Goal: Task Accomplishment & Management: Manage account settings

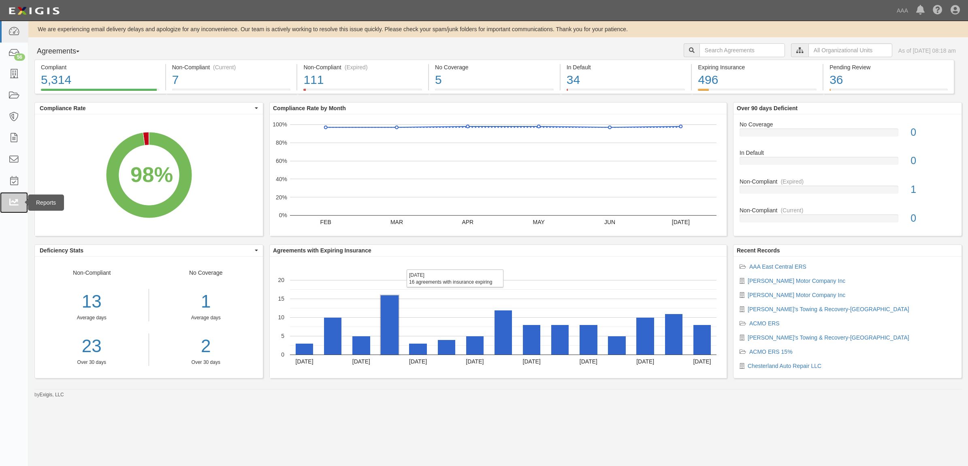
click at [15, 199] on icon at bounding box center [13, 202] width 11 height 9
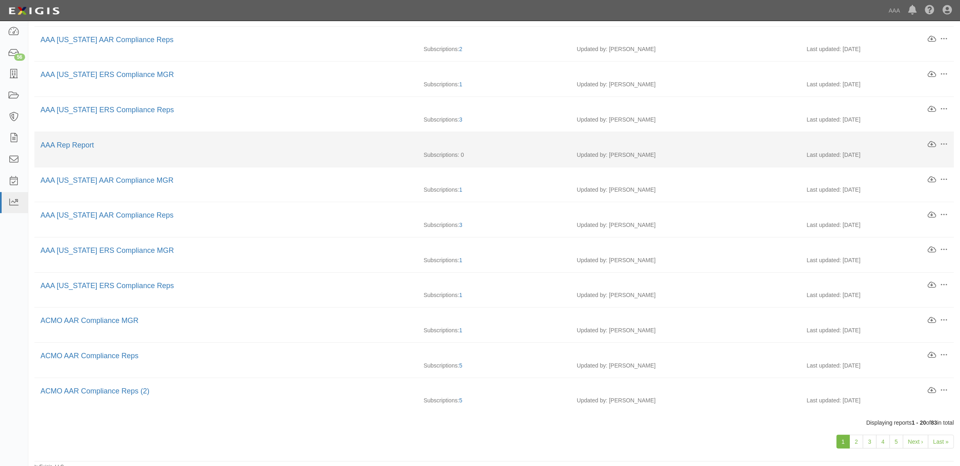
scroll to position [395, 0]
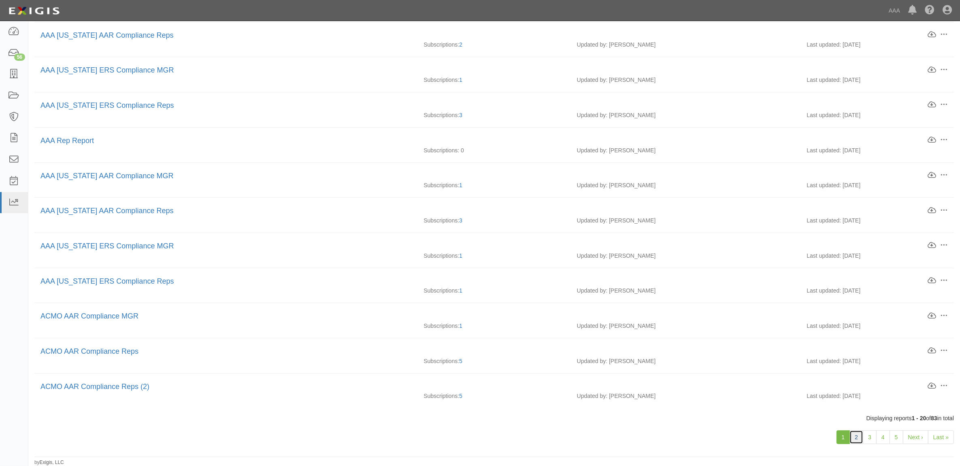
click at [859, 442] on link "2" at bounding box center [857, 437] width 14 height 14
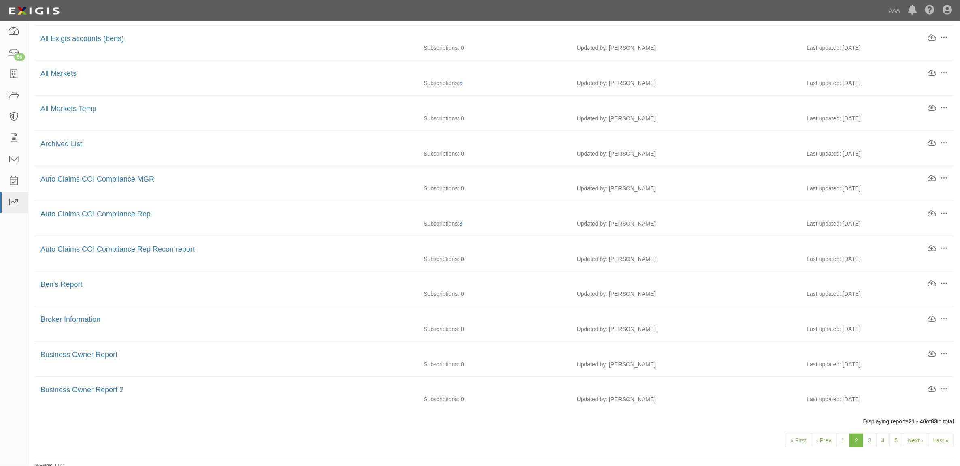
scroll to position [395, 0]
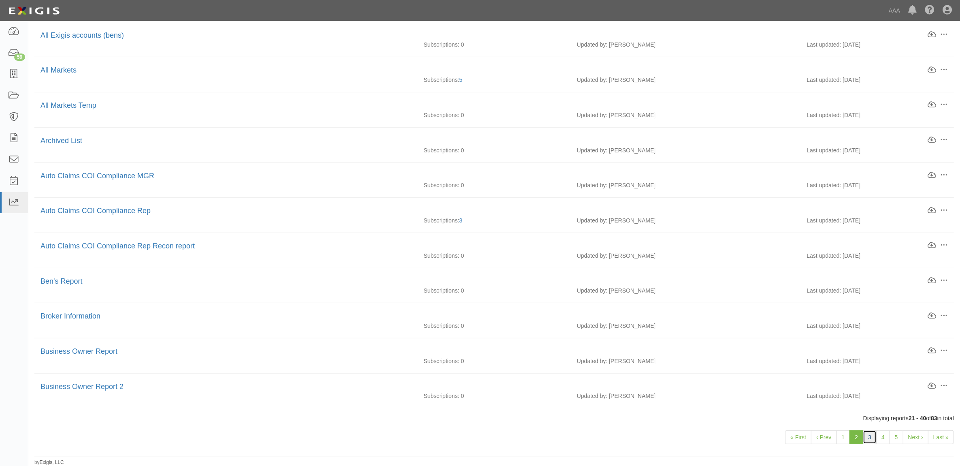
click at [871, 436] on link "3" at bounding box center [870, 437] width 14 height 14
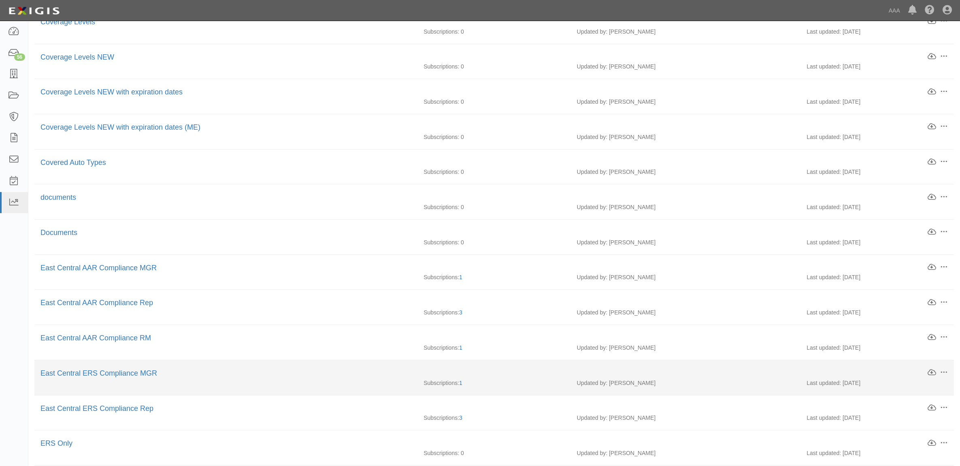
scroll to position [395, 0]
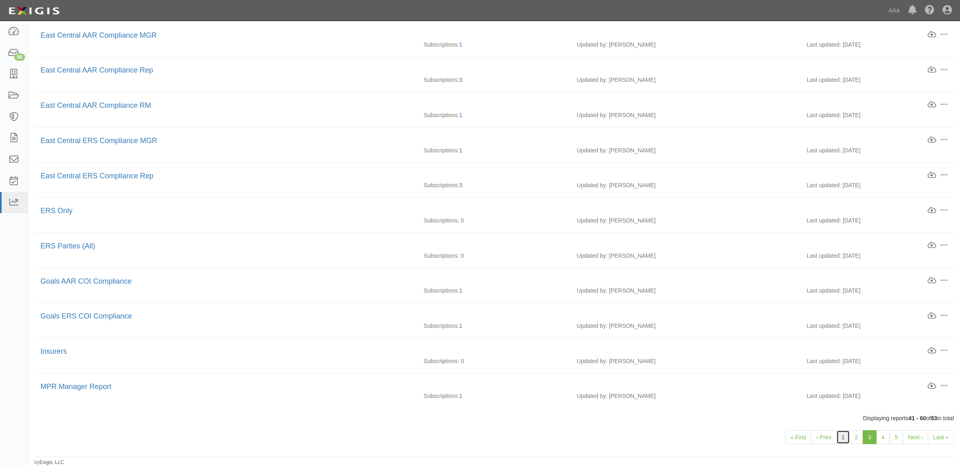
click at [841, 438] on link "1" at bounding box center [844, 437] width 14 height 14
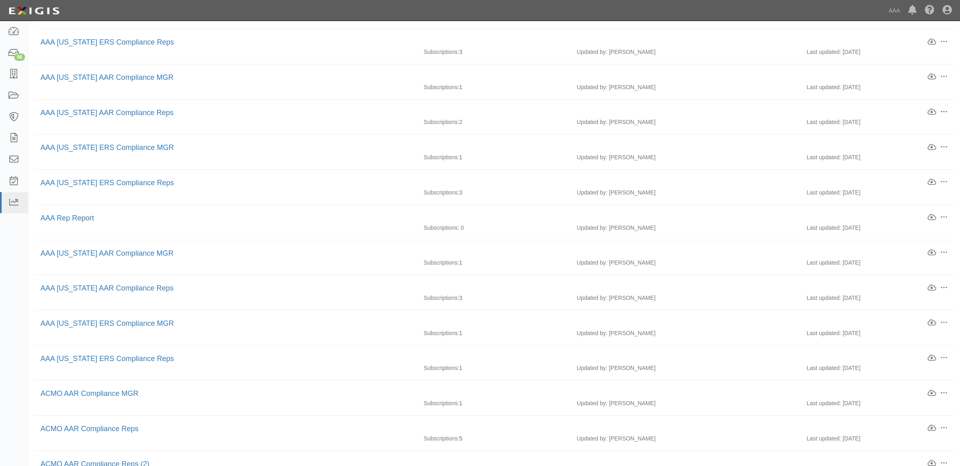
scroll to position [395, 0]
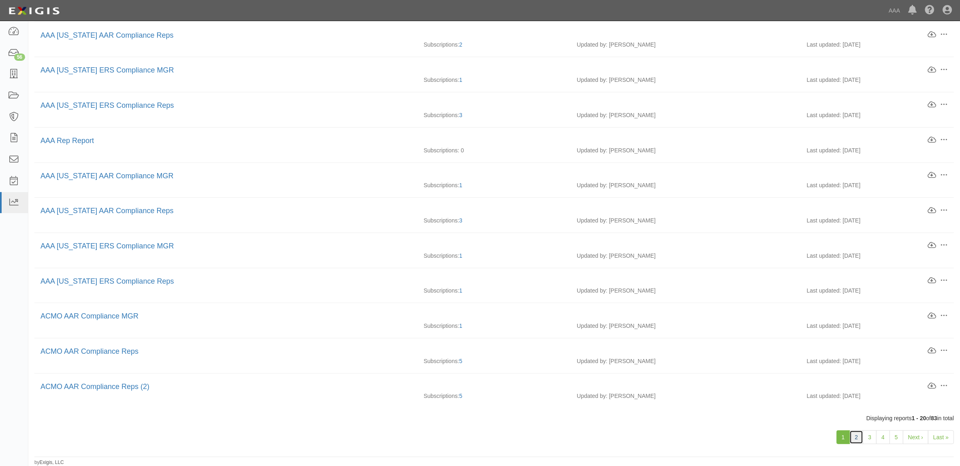
click at [860, 441] on link "2" at bounding box center [857, 437] width 14 height 14
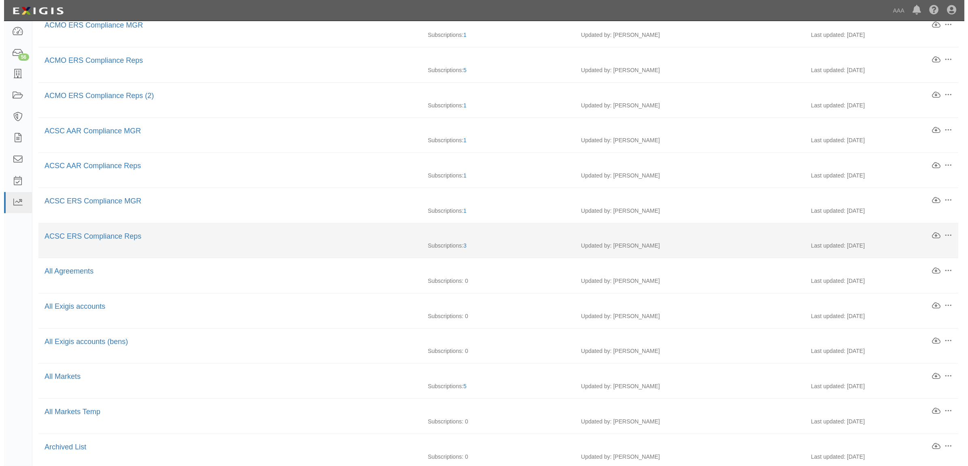
scroll to position [101, 0]
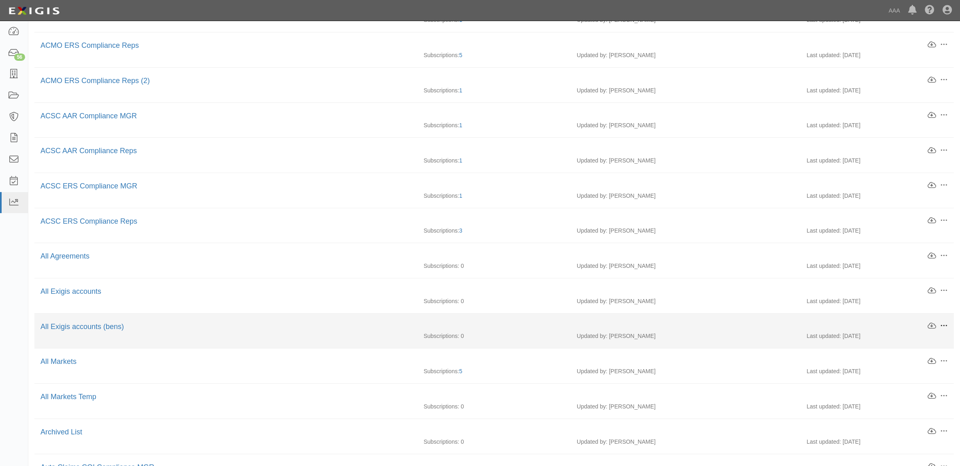
click at [945, 329] on span at bounding box center [944, 325] width 7 height 7
click at [926, 341] on link "Download" at bounding box center [906, 340] width 64 height 15
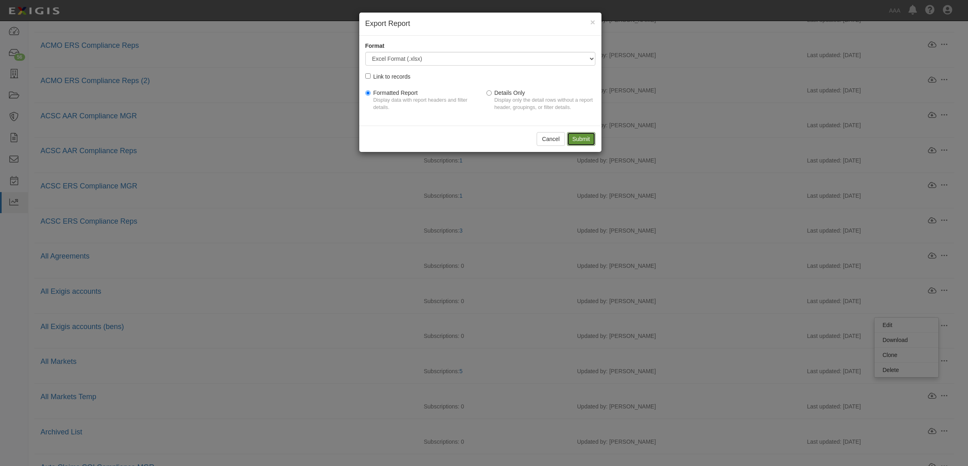
click at [583, 140] on input "Submit" at bounding box center [581, 139] width 28 height 14
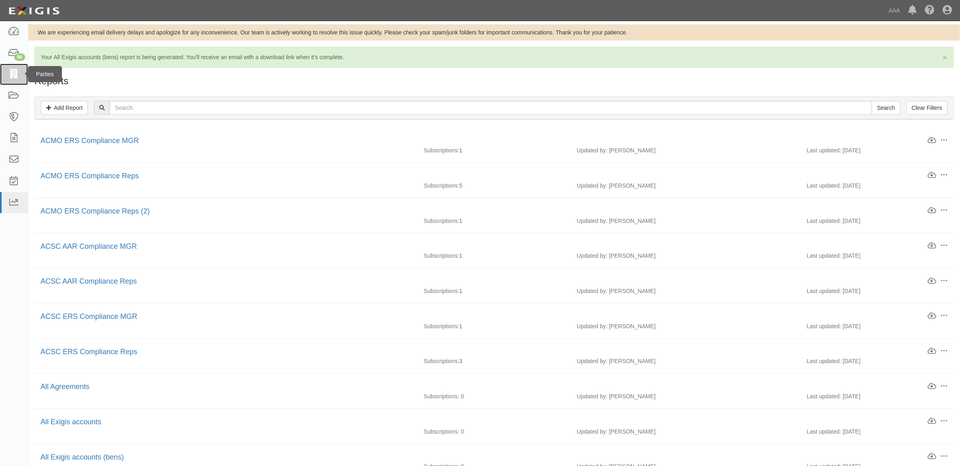
drag, startPoint x: 15, startPoint y: 72, endPoint x: 9, endPoint y: 73, distance: 6.7
click at [15, 72] on icon at bounding box center [13, 74] width 11 height 9
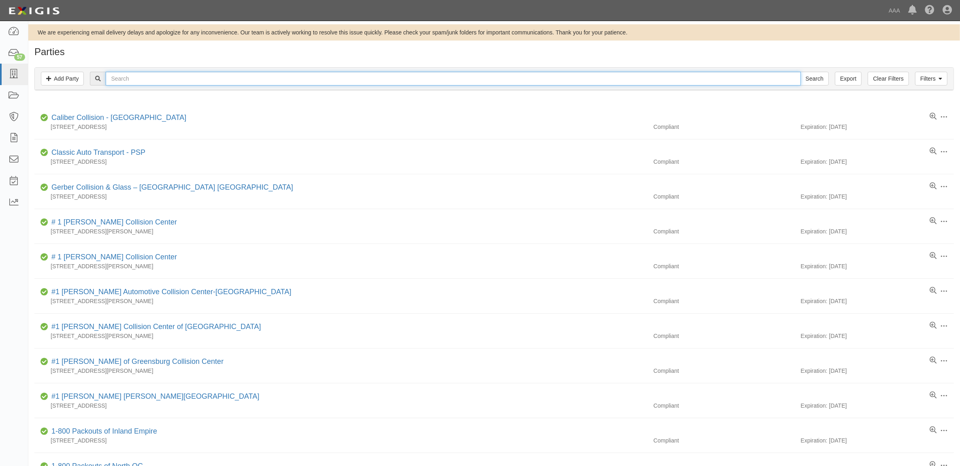
click at [127, 83] on input "text" at bounding box center [453, 79] width 695 height 14
paste input "553338"
type input "553338"
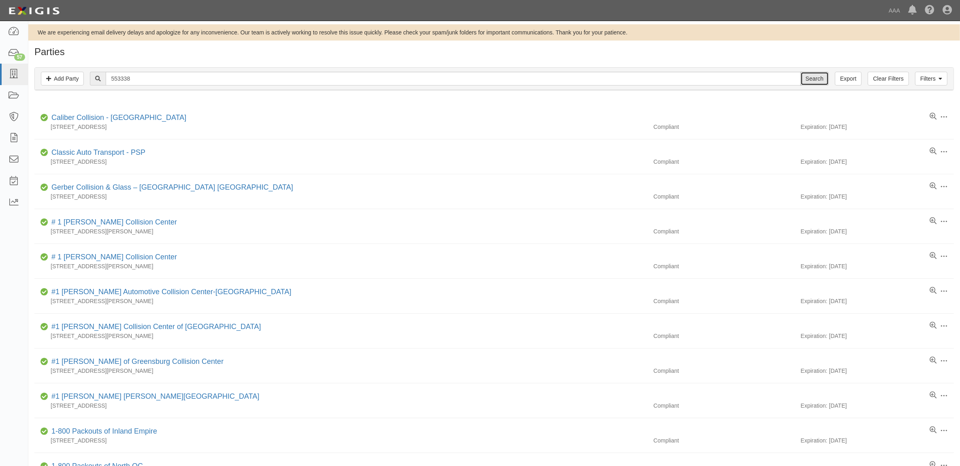
click at [815, 76] on input "Search" at bounding box center [815, 79] width 28 height 14
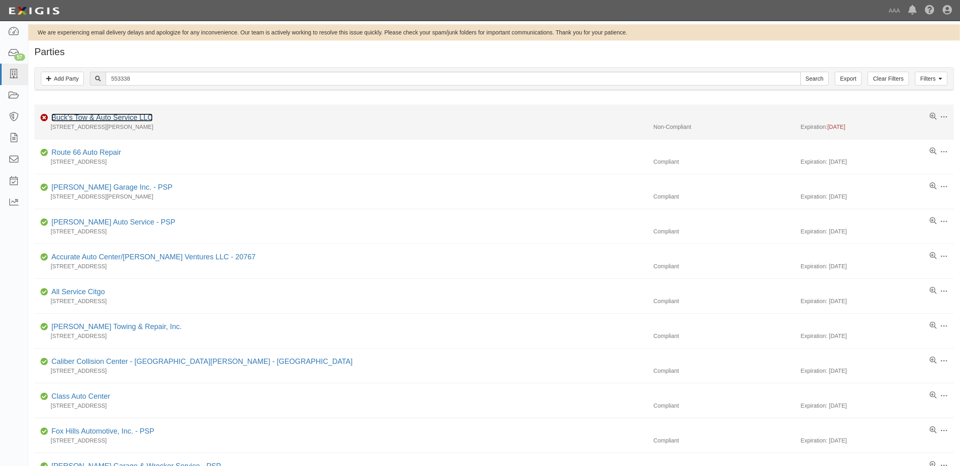
click at [130, 116] on link "Buck's Tow & Auto Service LLC" at bounding box center [101, 117] width 101 height 8
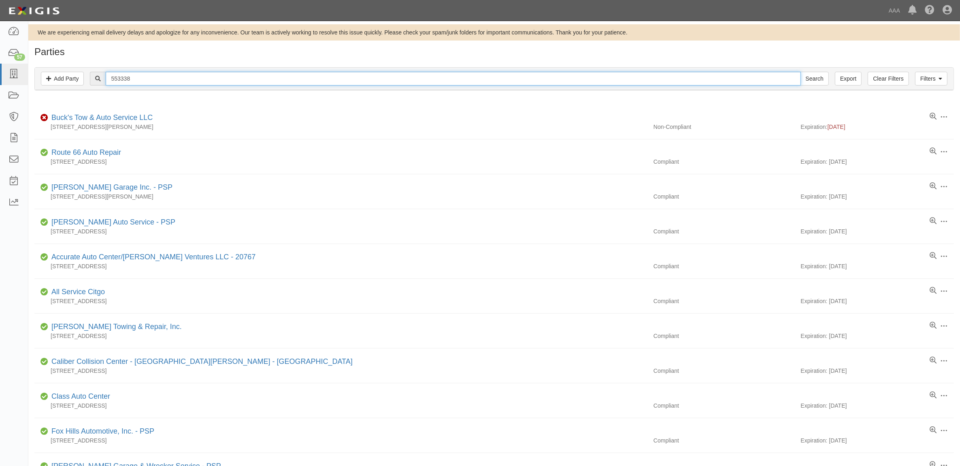
click at [136, 73] on input "553338" at bounding box center [453, 79] width 695 height 14
paste input "282884"
type input "282884"
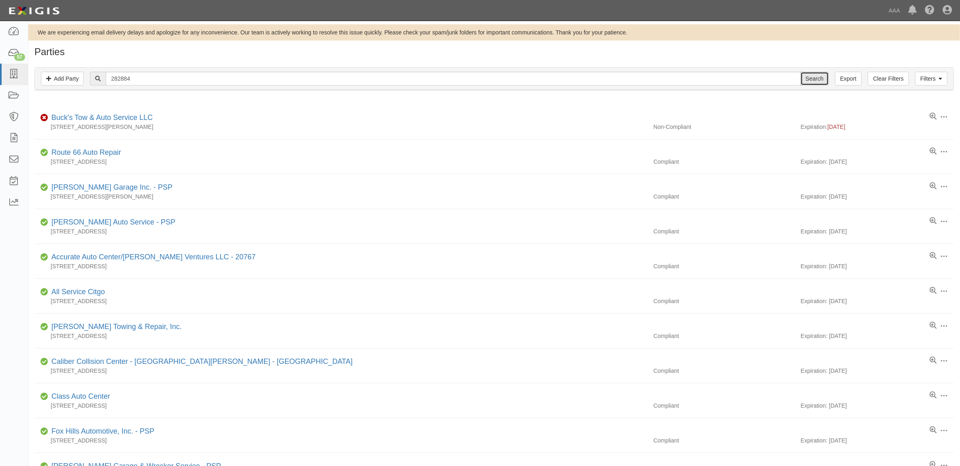
click at [821, 80] on input "Search" at bounding box center [815, 79] width 28 height 14
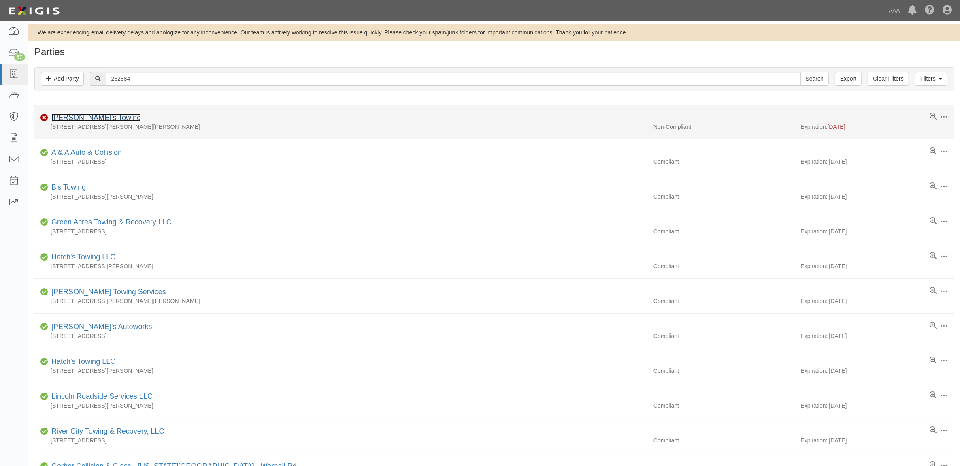
click at [82, 119] on link "[PERSON_NAME]'s Towing" at bounding box center [96, 117] width 90 height 8
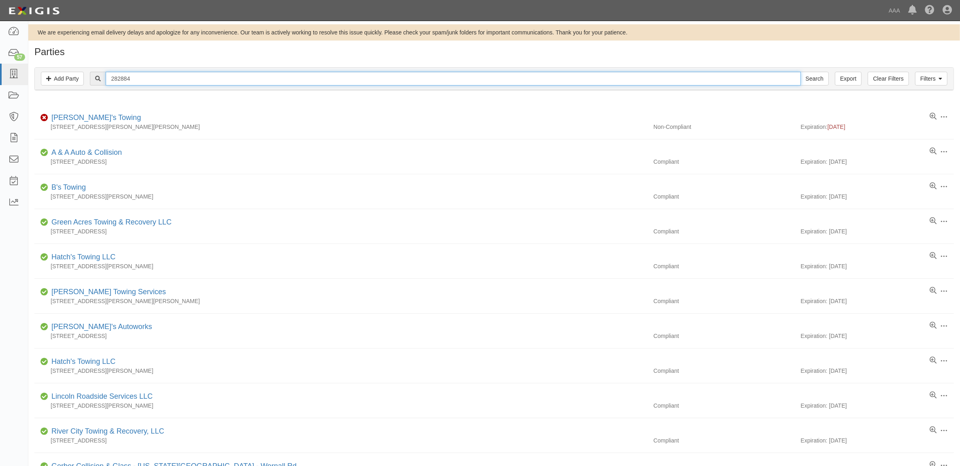
click at [128, 80] on input "282884" at bounding box center [453, 79] width 695 height 14
paste input "CC112342"
type input "CC112342"
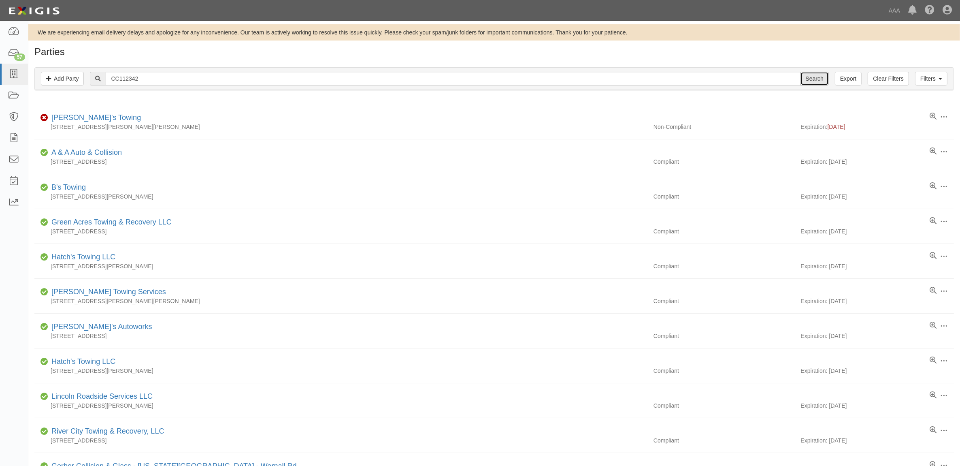
drag, startPoint x: 818, startPoint y: 77, endPoint x: 6, endPoint y: 159, distance: 815.8
click at [813, 78] on input "Search" at bounding box center [815, 79] width 28 height 14
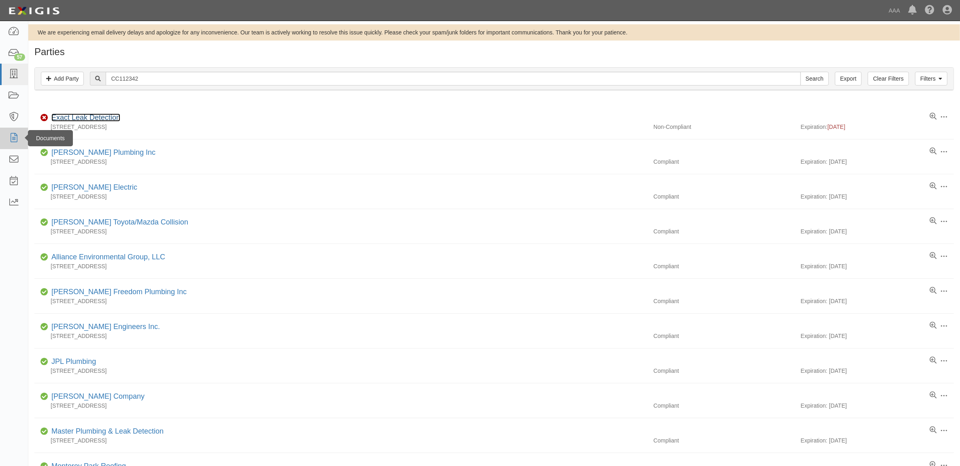
drag, startPoint x: 81, startPoint y: 120, endPoint x: 8, endPoint y: 131, distance: 74.1
click at [81, 119] on link "Exact Leak Detection" at bounding box center [85, 117] width 69 height 8
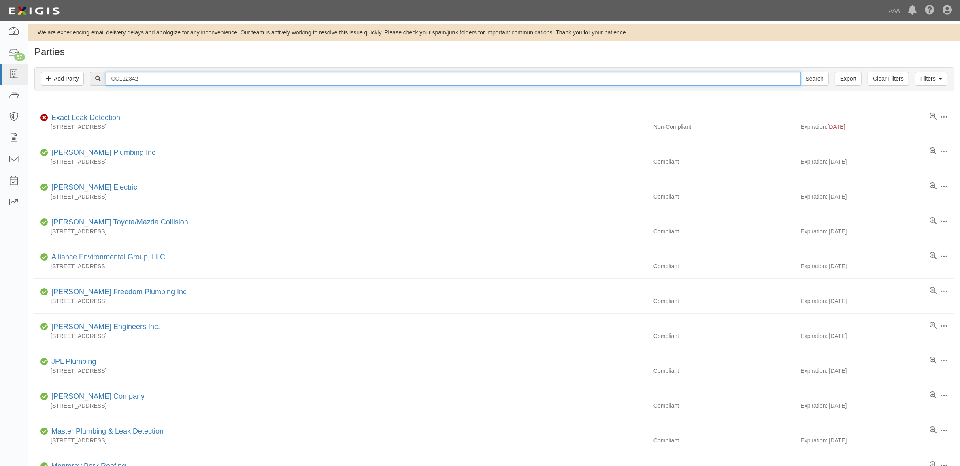
click at [215, 74] on input "CC112342" at bounding box center [453, 79] width 695 height 14
paste input "293710"
type input "CC293710"
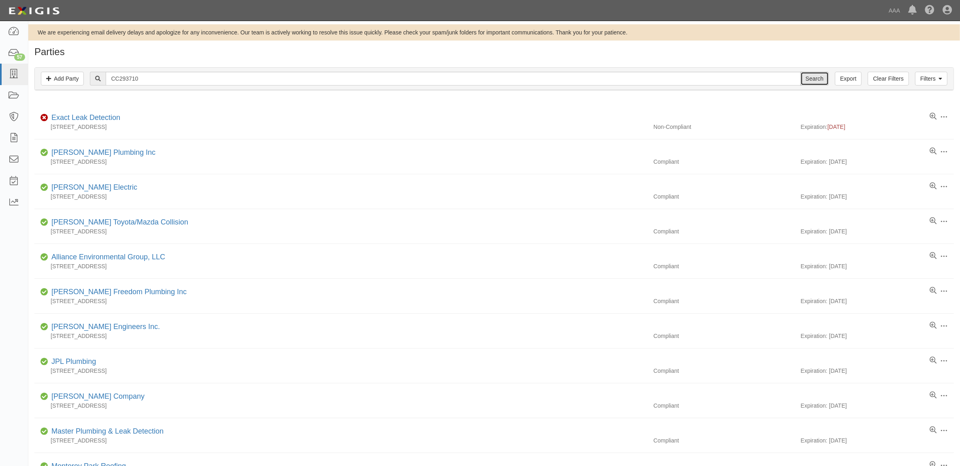
click at [806, 81] on input "Search" at bounding box center [815, 79] width 28 height 14
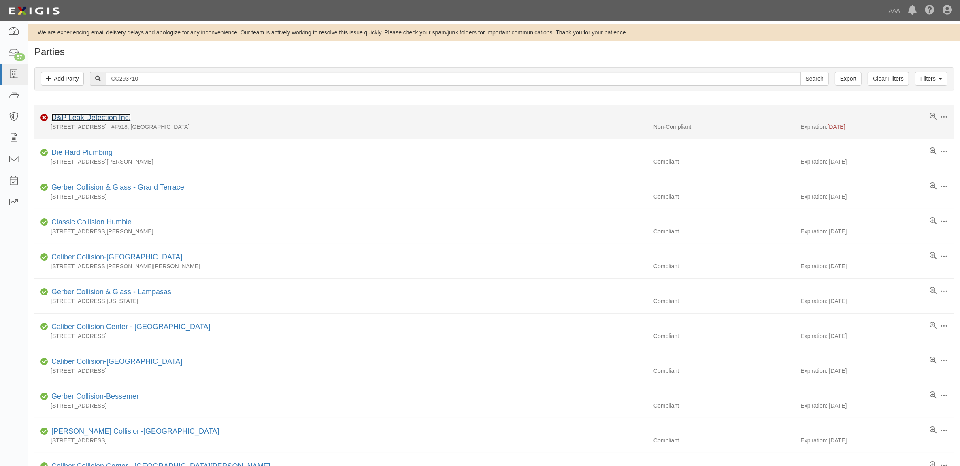
click at [82, 118] on link "D&P Leak Detection Inc." at bounding box center [90, 117] width 79 height 8
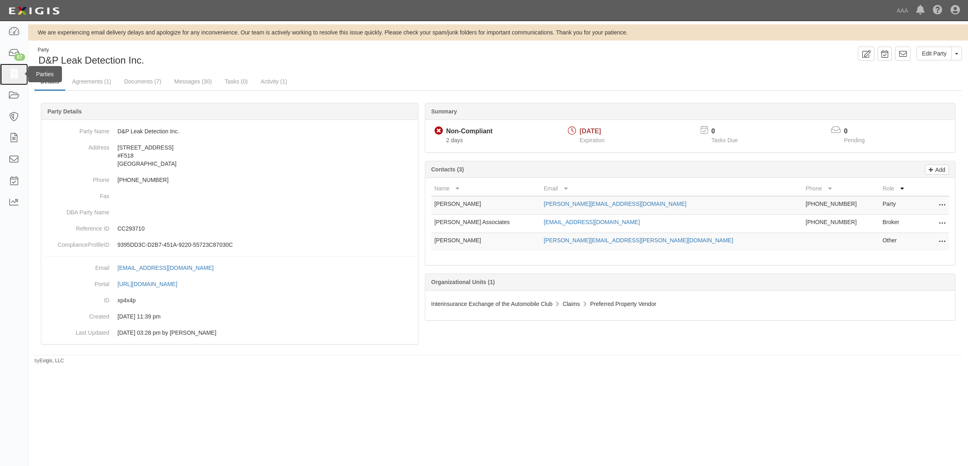
click at [12, 72] on icon at bounding box center [13, 74] width 11 height 9
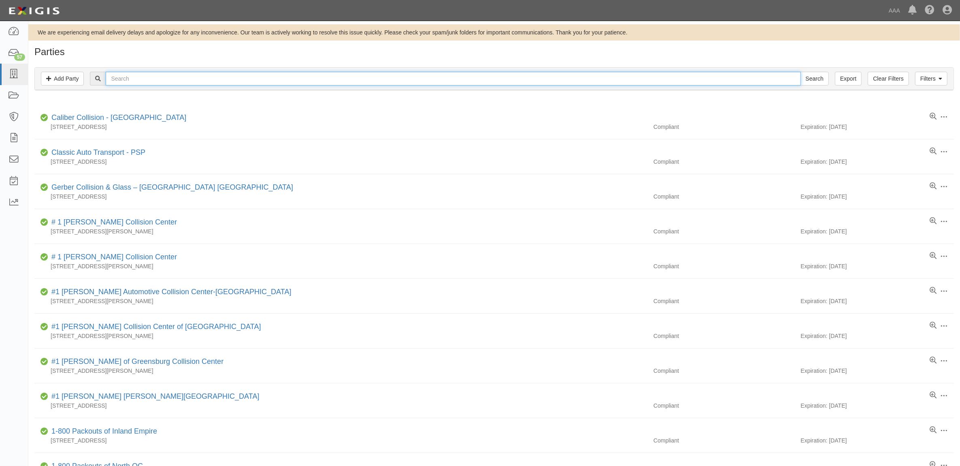
click at [169, 84] on input "text" at bounding box center [453, 79] width 695 height 14
paste input "1196"
type input "1196"
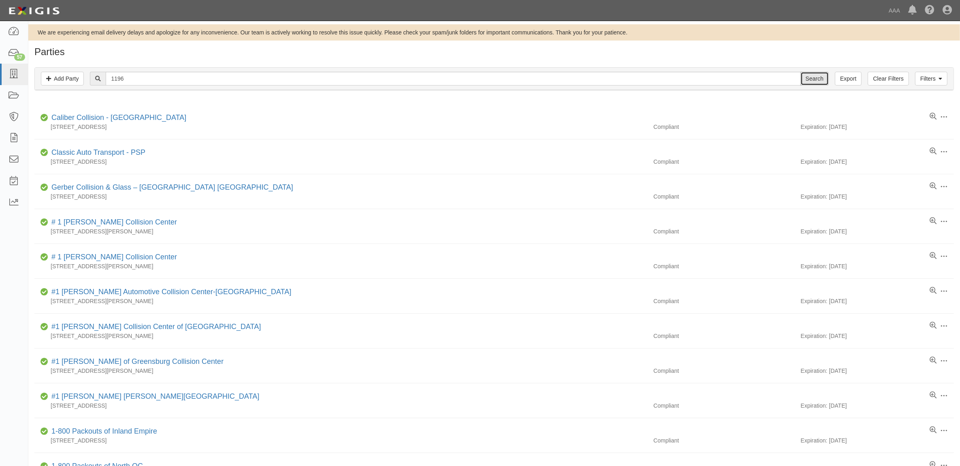
click at [813, 80] on input "Search" at bounding box center [815, 79] width 28 height 14
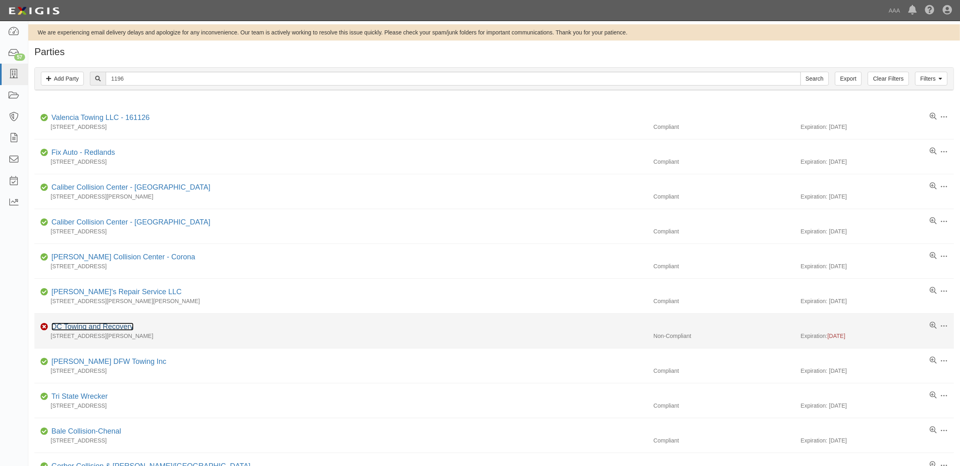
click at [90, 327] on link "DC Towing and Recovery" at bounding box center [92, 326] width 82 height 8
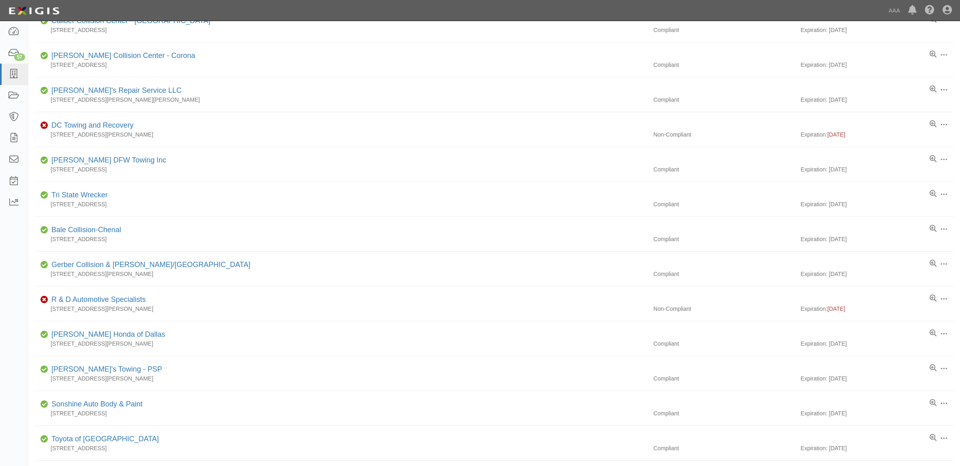
scroll to position [203, 0]
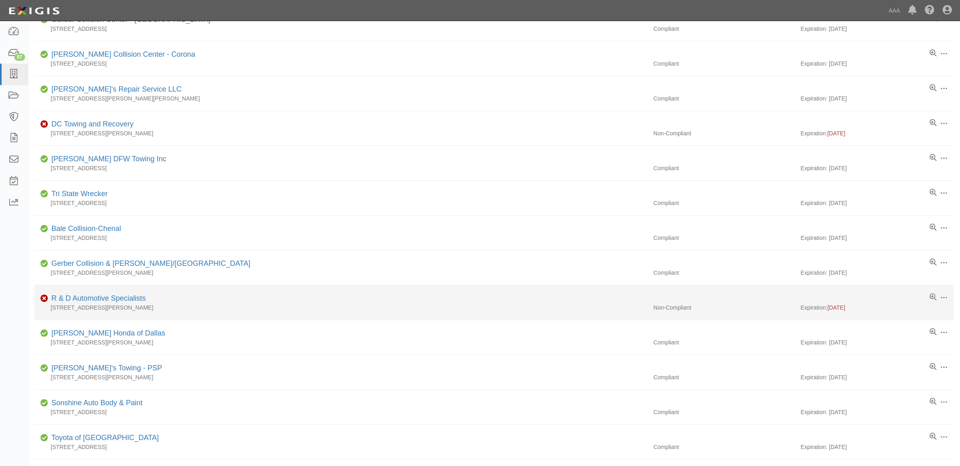
click at [106, 306] on div "[STREET_ADDRESS][PERSON_NAME]" at bounding box center [340, 307] width 613 height 8
click at [108, 299] on link "R & D Automotive Specialists" at bounding box center [98, 298] width 94 height 8
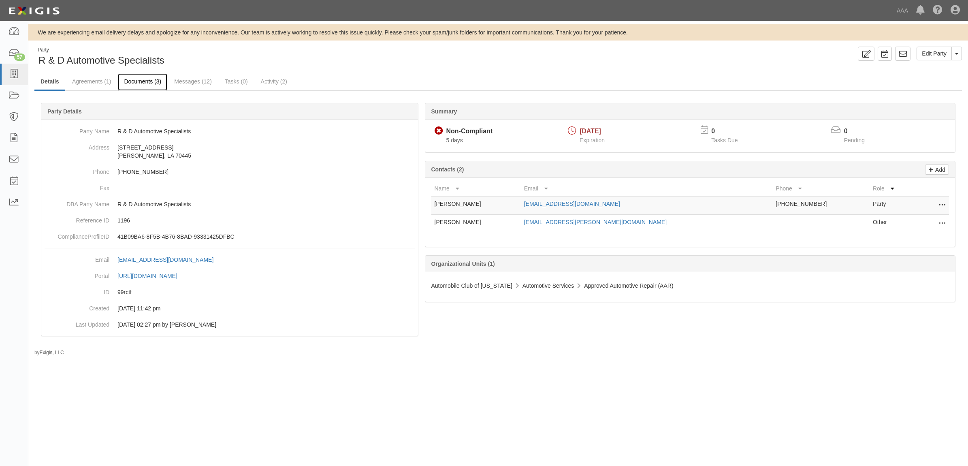
click at [149, 84] on link "Documents (3)" at bounding box center [142, 81] width 49 height 17
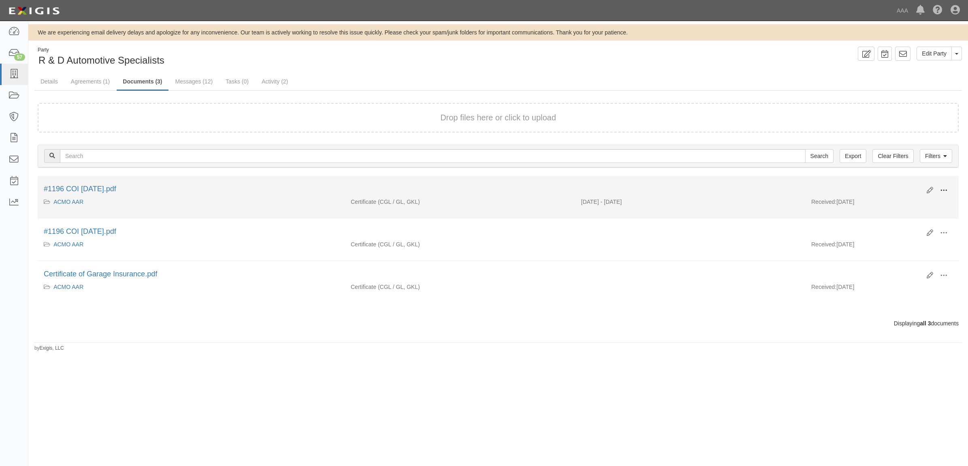
click at [943, 190] on span at bounding box center [943, 190] width 7 height 7
click at [924, 197] on link "View" at bounding box center [904, 202] width 64 height 15
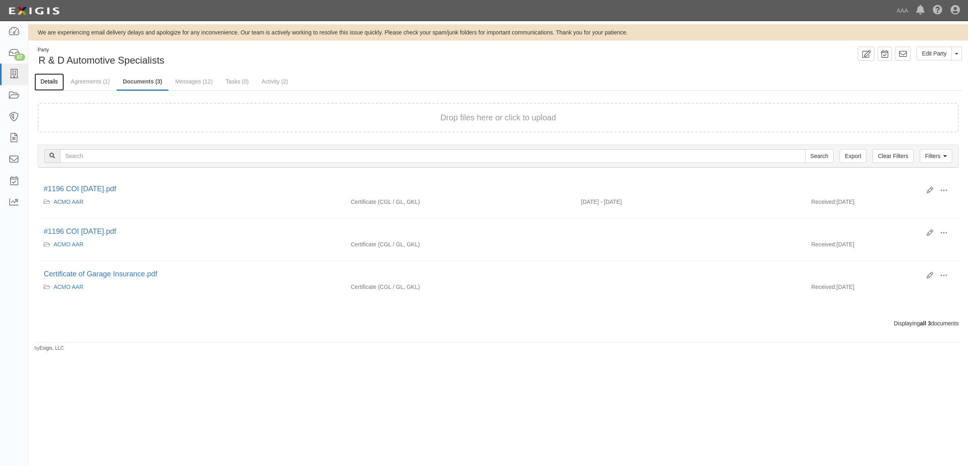
click at [55, 81] on link "Details" at bounding box center [49, 81] width 30 height 17
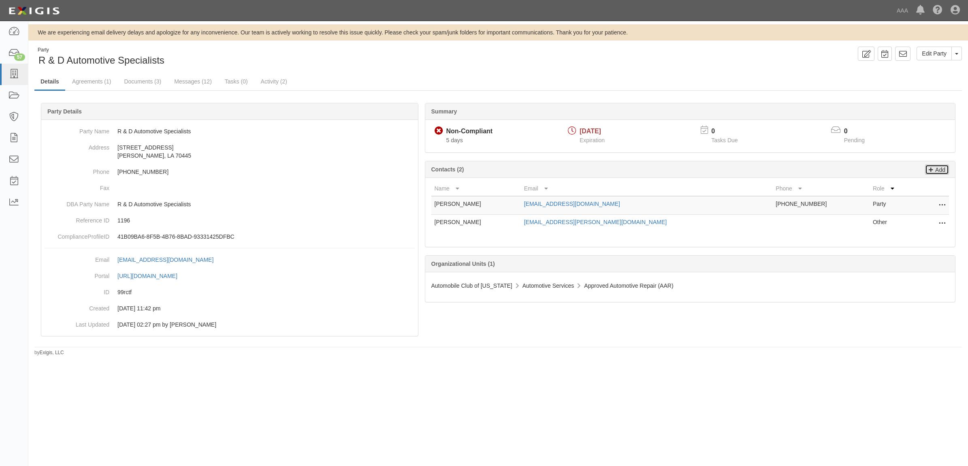
click at [942, 167] on p "Add" at bounding box center [939, 169] width 12 height 9
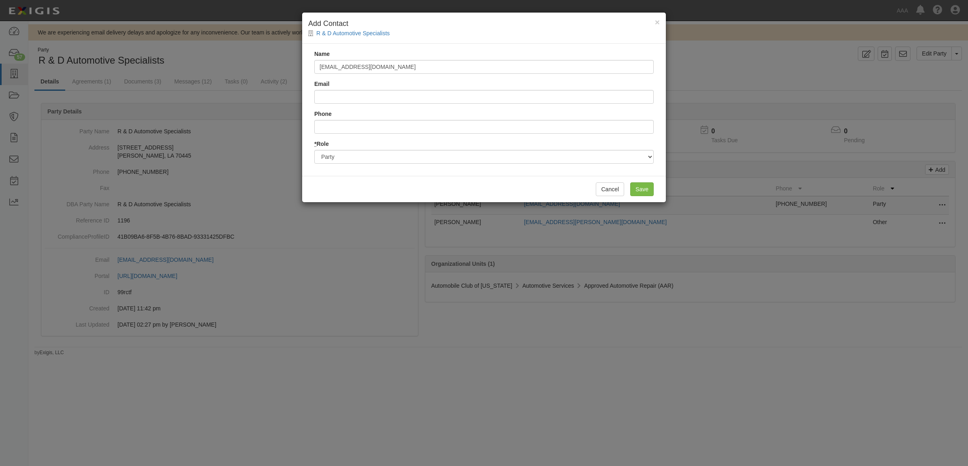
type input "[EMAIL_ADDRESS][DOMAIN_NAME]"
drag, startPoint x: 367, startPoint y: 92, endPoint x: 254, endPoint y: 92, distance: 112.2
click at [254, 92] on div "× Add Contact R & D Automotive Specialists Name [EMAIL_ADDRESS][DOMAIN_NAME] Em…" at bounding box center [484, 233] width 968 height 466
type input "337-707-9414"
click at [360, 127] on input "Phone" at bounding box center [483, 127] width 339 height 14
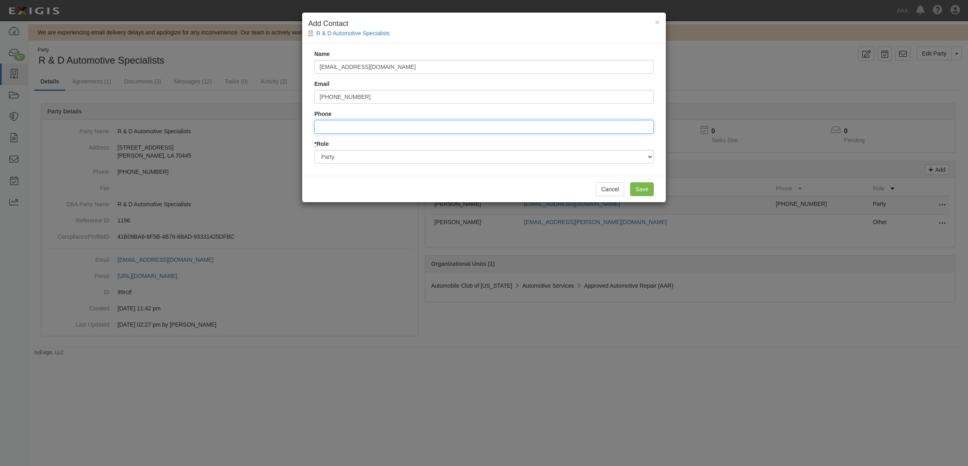
paste input "337-707-9414"
type input "3377079414"
drag, startPoint x: 371, startPoint y: 69, endPoint x: 177, endPoint y: 65, distance: 194.1
click at [177, 65] on div "× Add Contact R & D Automotive Specialists Name Gaylewallace@wordinsurance.com …" at bounding box center [484, 233] width 968 height 466
drag, startPoint x: 419, startPoint y: 92, endPoint x: 211, endPoint y: 90, distance: 208.2
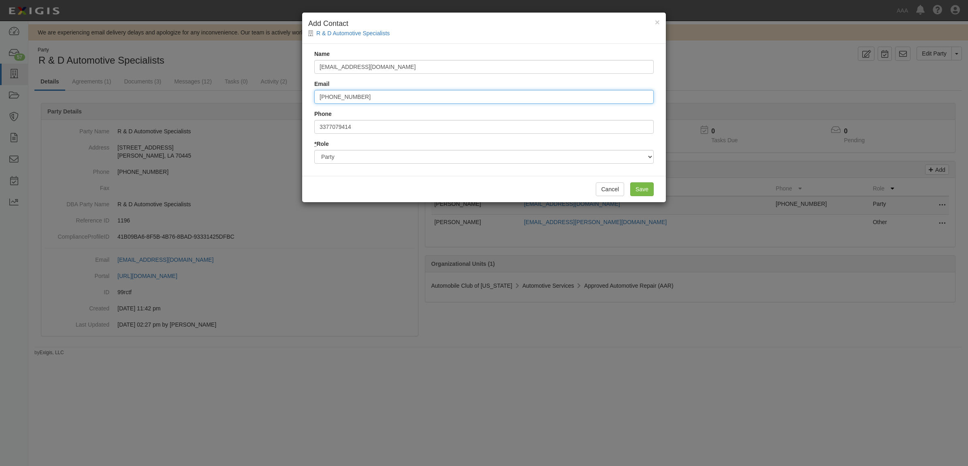
click at [211, 90] on div "× Add Contact R & D Automotive Specialists Name Gaylewallace@wordinsurance.com …" at bounding box center [484, 233] width 968 height 466
paste input "[EMAIL_ADDRESS][DOMAIN_NAME]"
type input "Gaylewallace@wordinsurance.com"
drag, startPoint x: 433, startPoint y: 69, endPoint x: 186, endPoint y: 53, distance: 247.6
click at [196, 55] on div "× Add Contact R & D Automotive Specialists Name Gaylewallace@wordinsurance.com …" at bounding box center [484, 233] width 968 height 466
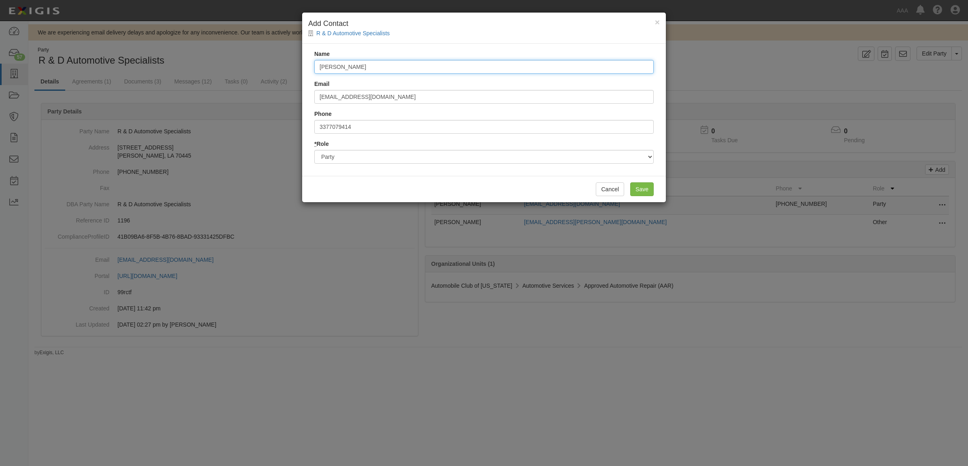
type input "Gayle Wallace"
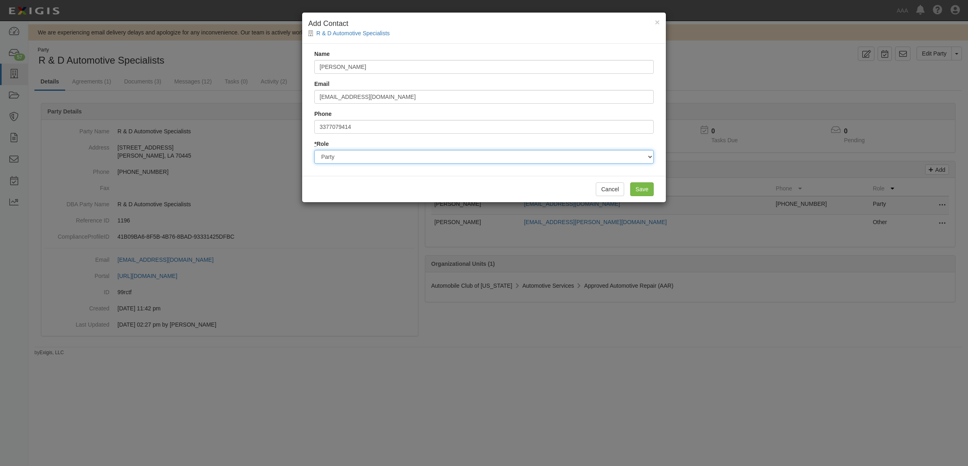
click at [533, 156] on select "Party Broker Other" at bounding box center [483, 157] width 339 height 14
select select "Broker"
click at [314, 150] on select "Party Broker Other" at bounding box center [483, 157] width 339 height 14
click at [635, 185] on input "Save" at bounding box center [641, 189] width 23 height 14
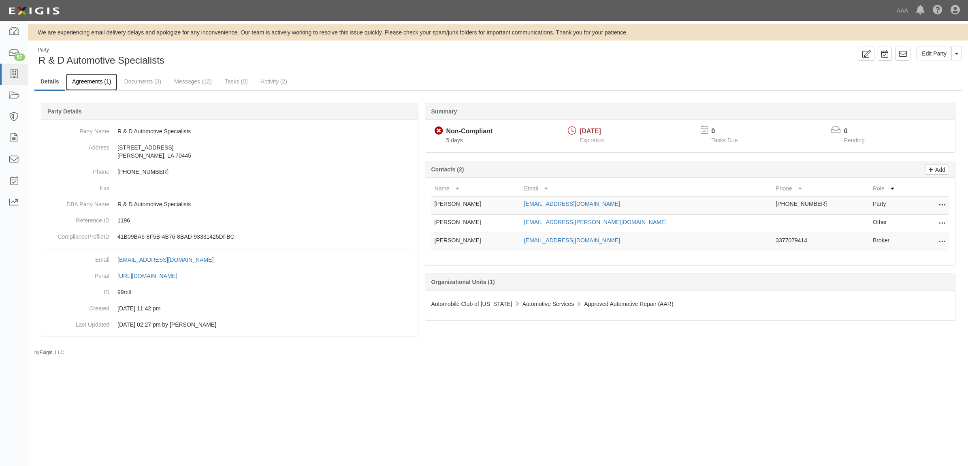
click at [101, 81] on link "Agreements (1)" at bounding box center [91, 81] width 51 height 17
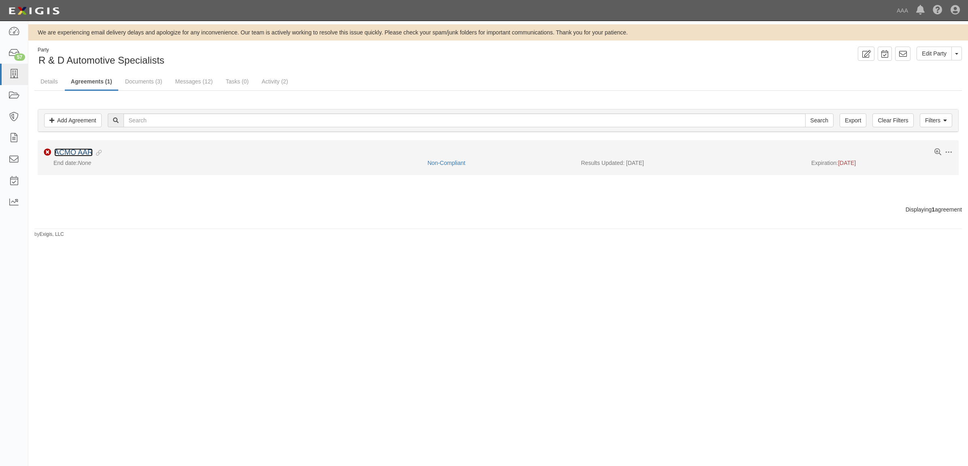
click at [77, 152] on link "ACMO AAR" at bounding box center [73, 152] width 38 height 8
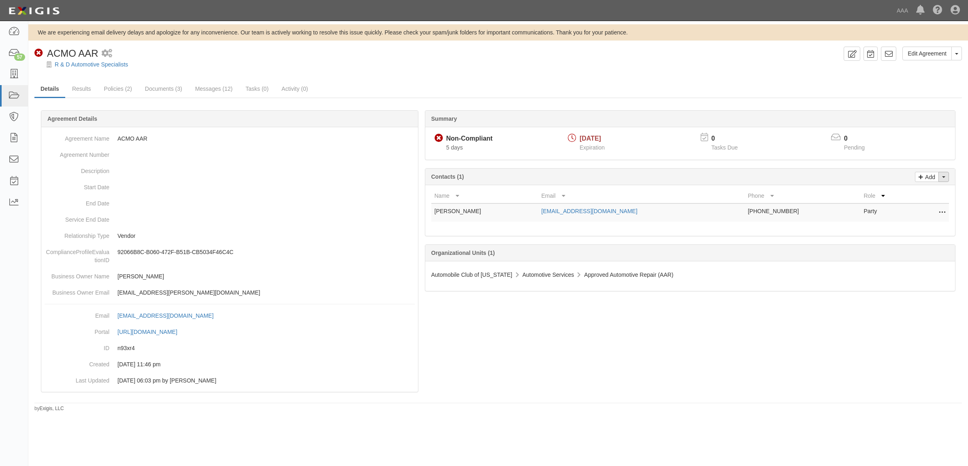
click at [943, 177] on span "button" at bounding box center [943, 177] width 3 height 2
click at [924, 193] on link "Change contacts" at bounding box center [917, 191] width 64 height 11
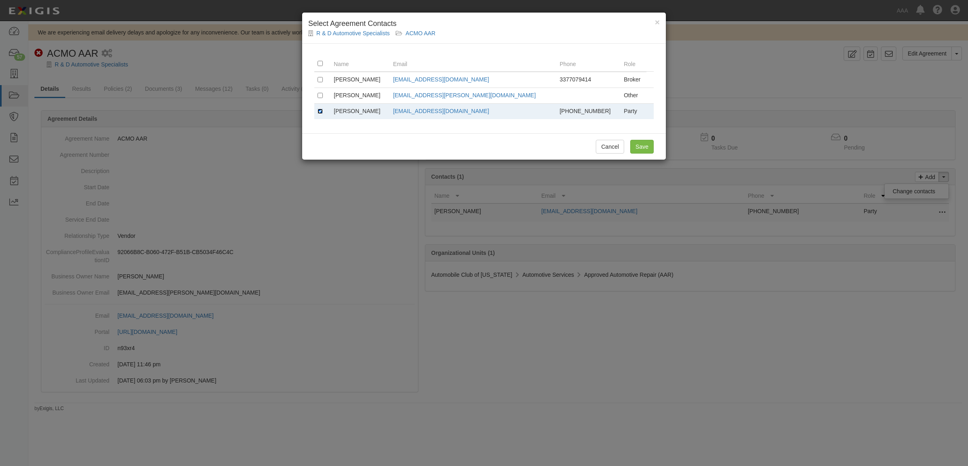
click at [320, 111] on input "checkbox" at bounding box center [320, 111] width 5 height 5
checkbox input "false"
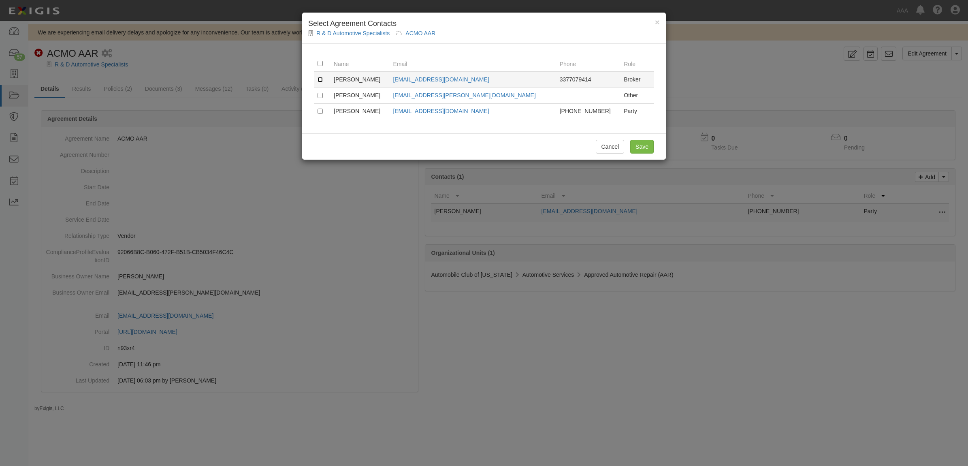
click at [320, 80] on input "checkbox" at bounding box center [320, 79] width 5 height 5
checkbox input "true"
click at [646, 143] on input "Save" at bounding box center [641, 147] width 23 height 14
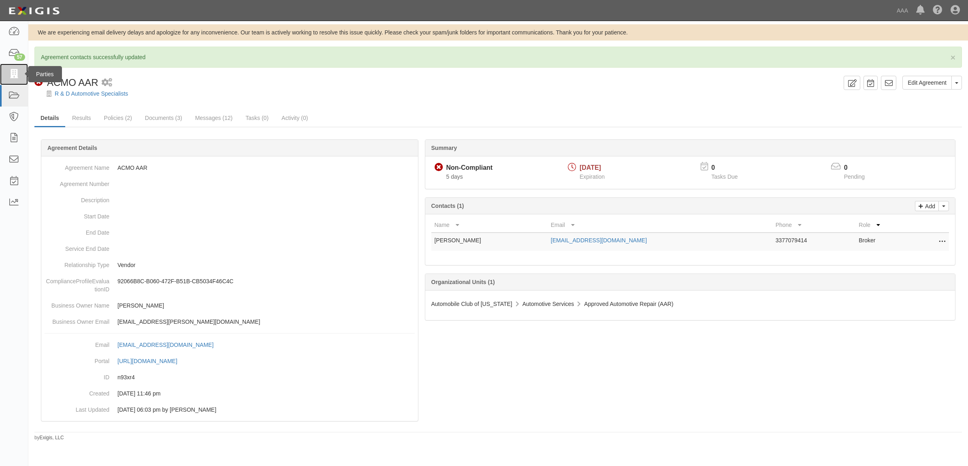
drag, startPoint x: 19, startPoint y: 72, endPoint x: 51, endPoint y: 80, distance: 32.5
click at [19, 72] on icon at bounding box center [13, 74] width 11 height 9
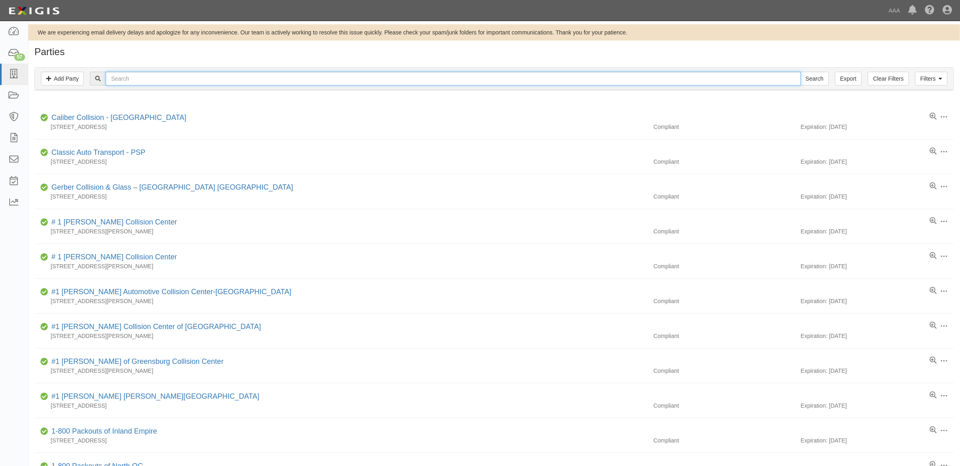
click at [155, 78] on input "text" at bounding box center [453, 79] width 695 height 14
type input "553338"
click at [801, 72] on input "Search" at bounding box center [815, 79] width 28 height 14
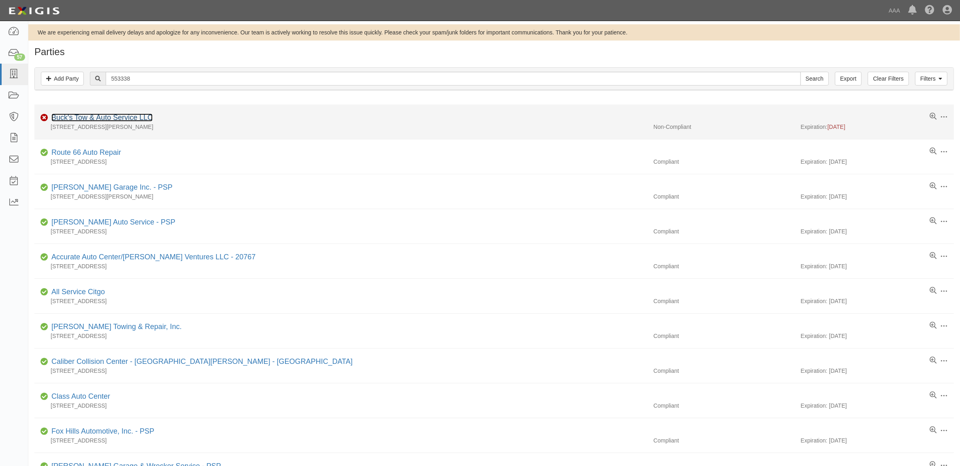
click at [111, 117] on link "Buck's Tow & Auto Service LLC" at bounding box center [101, 117] width 101 height 8
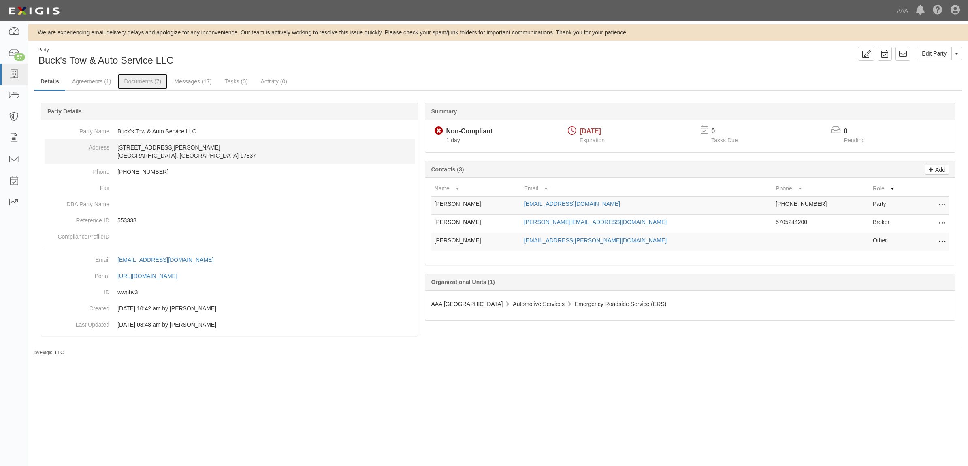
drag, startPoint x: 152, startPoint y: 81, endPoint x: 232, endPoint y: 144, distance: 101.2
click at [152, 81] on link "Documents (7)" at bounding box center [142, 81] width 49 height 16
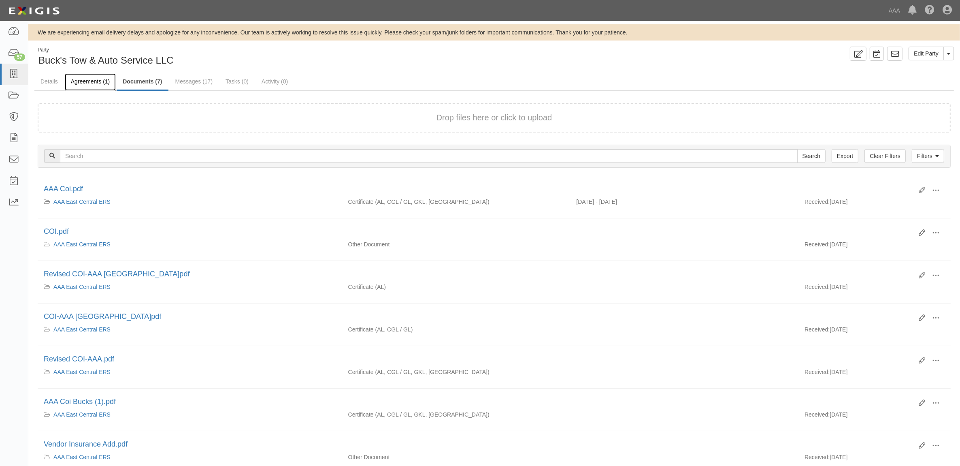
drag, startPoint x: 99, startPoint y: 81, endPoint x: 107, endPoint y: 86, distance: 8.8
click at [99, 81] on link "Agreements (1)" at bounding box center [90, 81] width 51 height 17
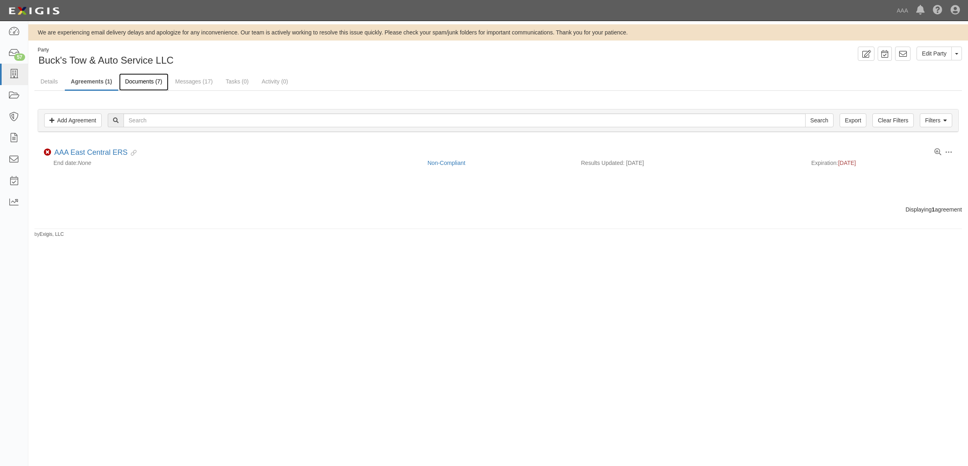
click at [152, 83] on link "Documents (7)" at bounding box center [143, 81] width 49 height 17
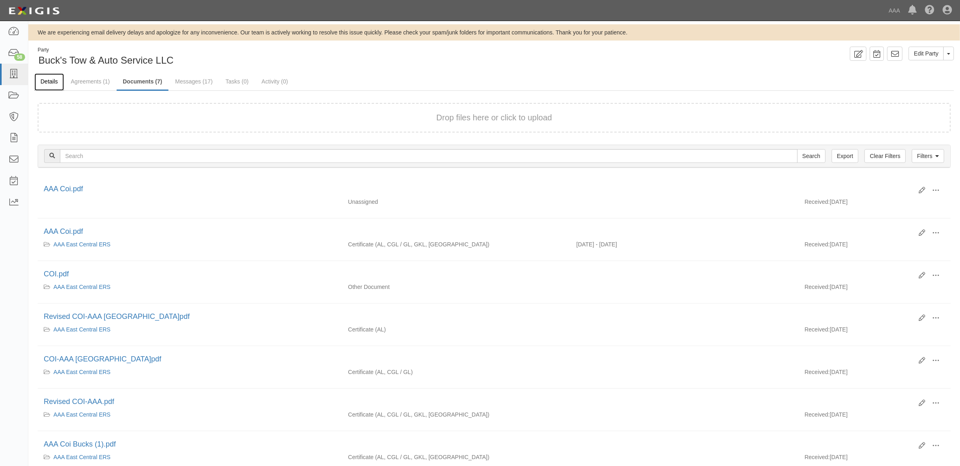
click at [49, 83] on link "Details" at bounding box center [49, 81] width 30 height 17
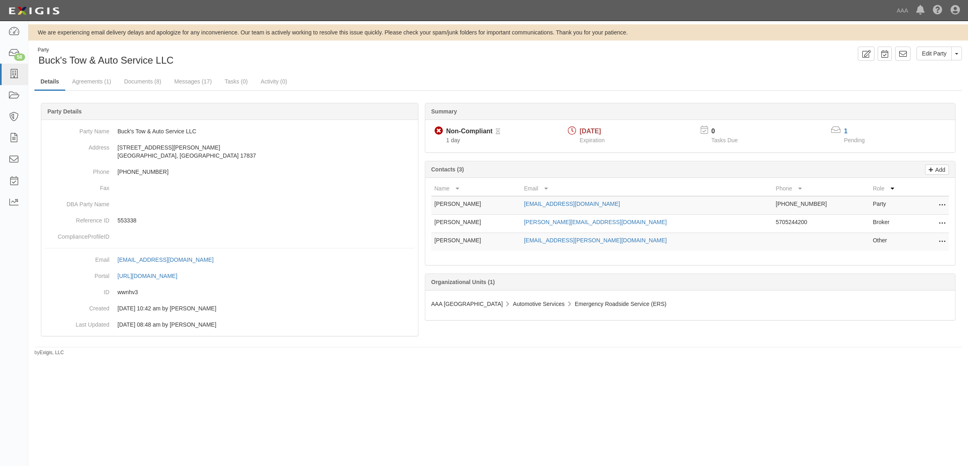
click at [941, 221] on icon at bounding box center [942, 223] width 6 height 11
drag, startPoint x: 938, startPoint y: 221, endPoint x: 807, endPoint y: 222, distance: 130.8
click at [937, 221] on link "Edit" at bounding box center [913, 221] width 64 height 15
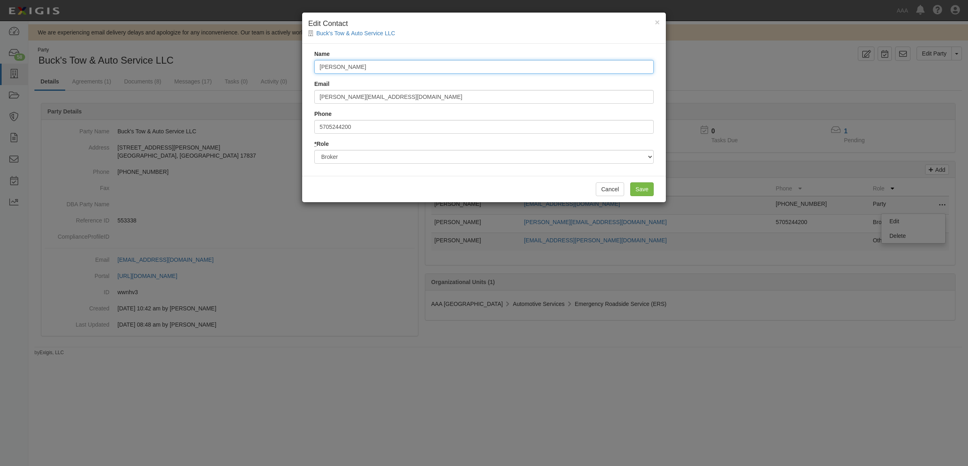
drag, startPoint x: 363, startPoint y: 67, endPoint x: 121, endPoint y: 61, distance: 242.3
click at [121, 61] on div "× Edit Contact Buck's Tow & Auto Service LLC Name Emily Barben Email emily@lawt…" at bounding box center [484, 233] width 968 height 466
type input "Trish Wert"
type input "trish@lawtonins.com"
click at [644, 185] on input "Save" at bounding box center [641, 189] width 23 height 14
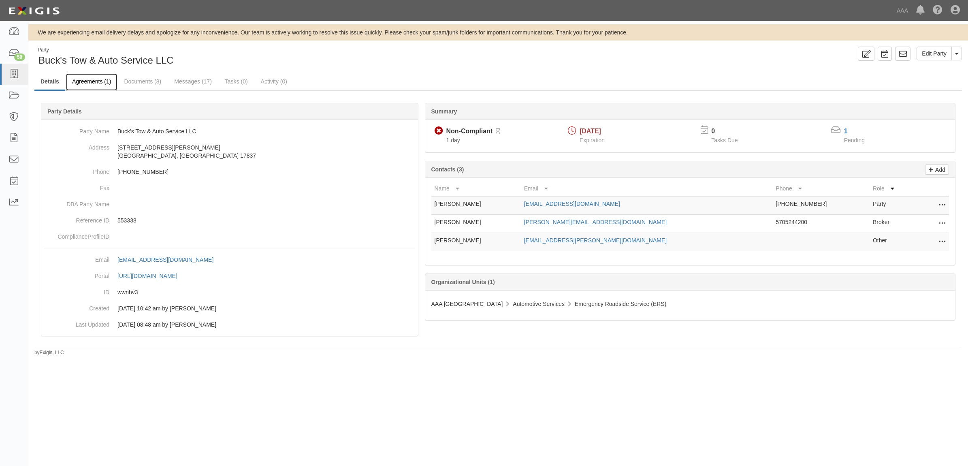
click at [94, 80] on link "Agreements (1)" at bounding box center [91, 81] width 51 height 17
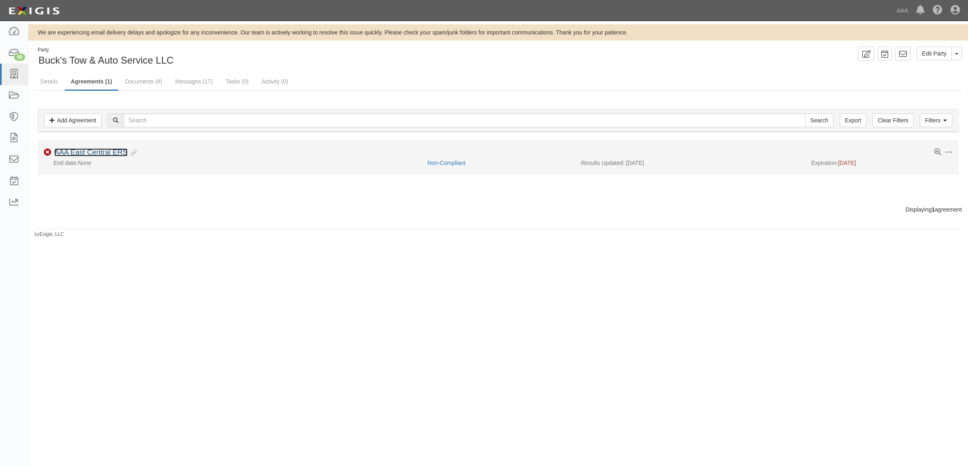
click at [114, 154] on link "AAA East Central ERS" at bounding box center [90, 152] width 73 height 8
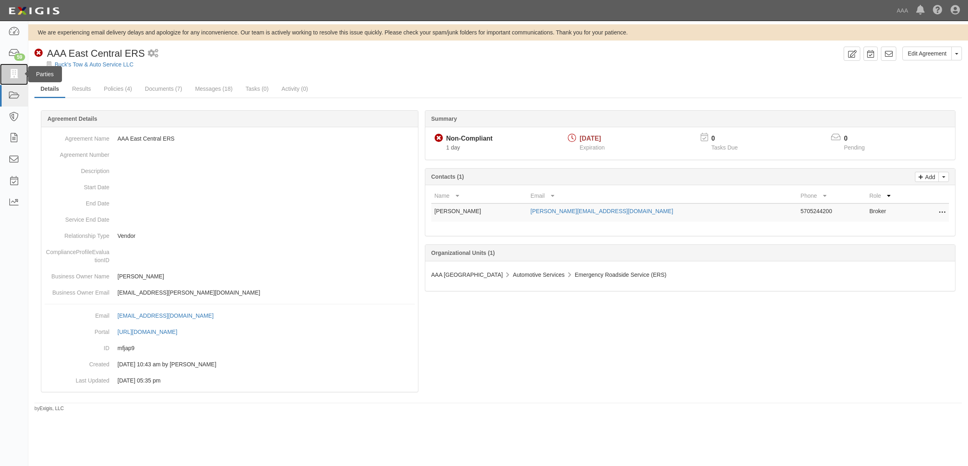
click at [10, 71] on icon at bounding box center [13, 74] width 11 height 9
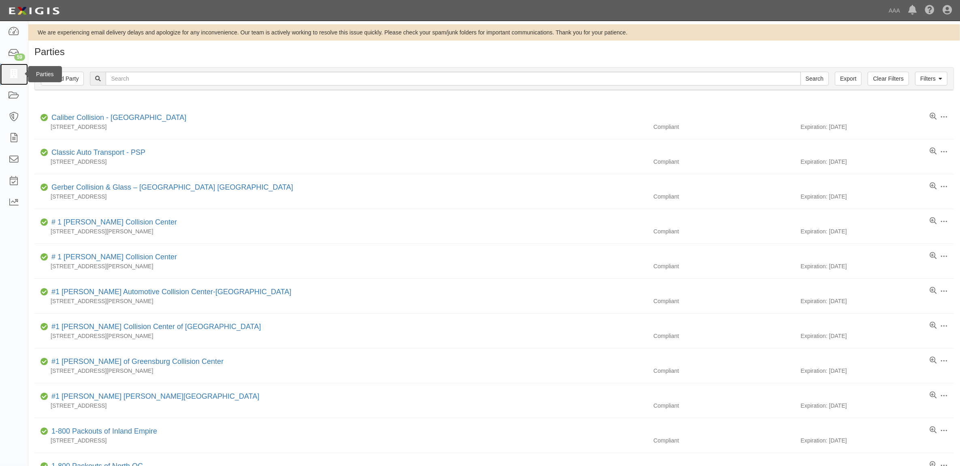
click at [17, 80] on link at bounding box center [14, 74] width 28 height 21
click at [10, 35] on icon at bounding box center [13, 31] width 11 height 9
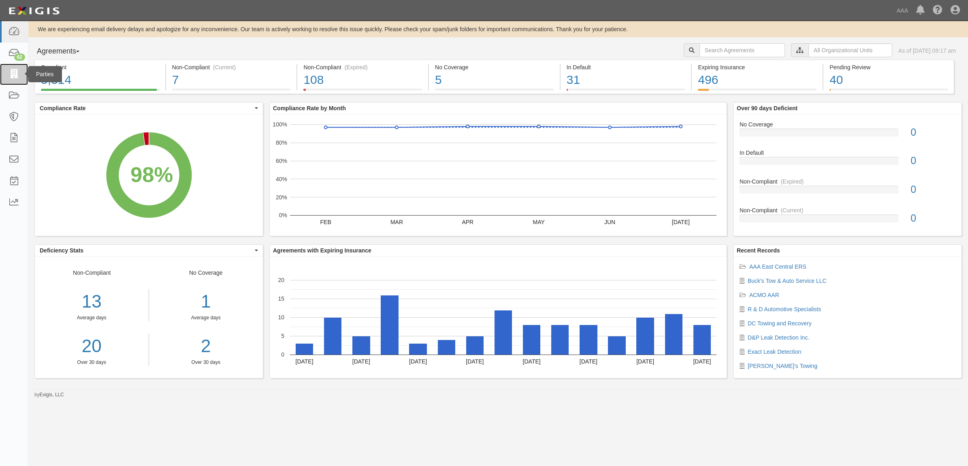
click at [17, 76] on icon at bounding box center [13, 74] width 11 height 9
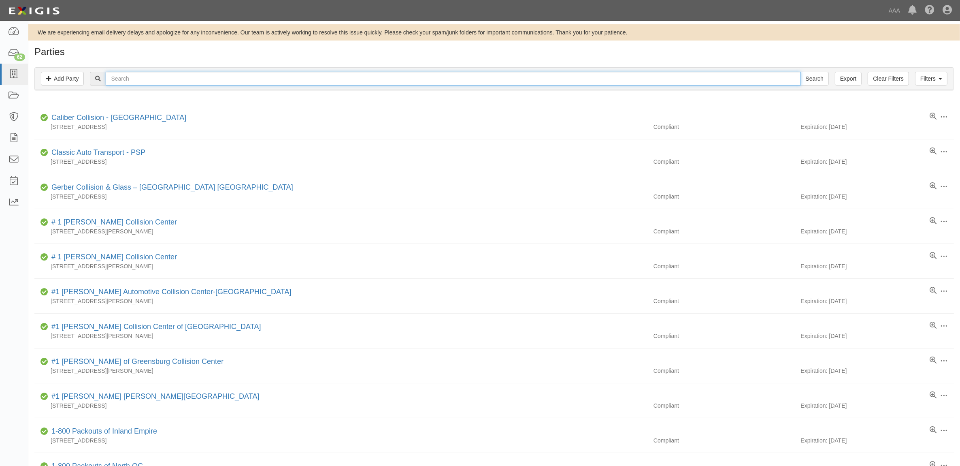
click at [122, 79] on input "text" at bounding box center [453, 79] width 695 height 14
type input "20978"
click at [801, 72] on input "Search" at bounding box center [815, 79] width 28 height 14
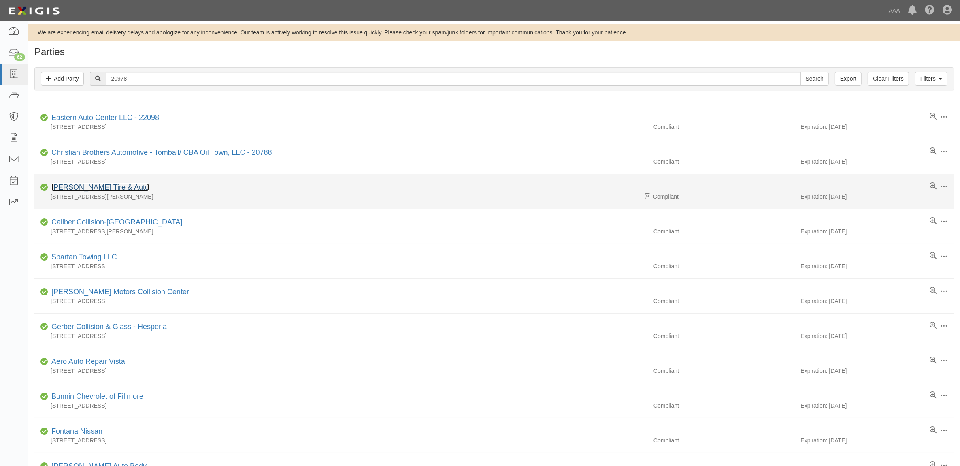
click at [91, 189] on link "[PERSON_NAME] Tire & Auto" at bounding box center [100, 187] width 98 height 8
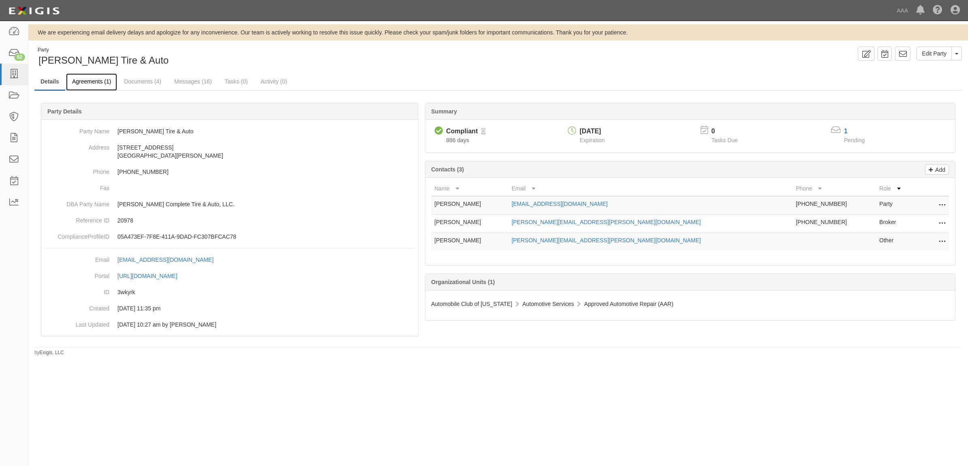
click at [92, 81] on link "Agreements (1)" at bounding box center [91, 81] width 51 height 17
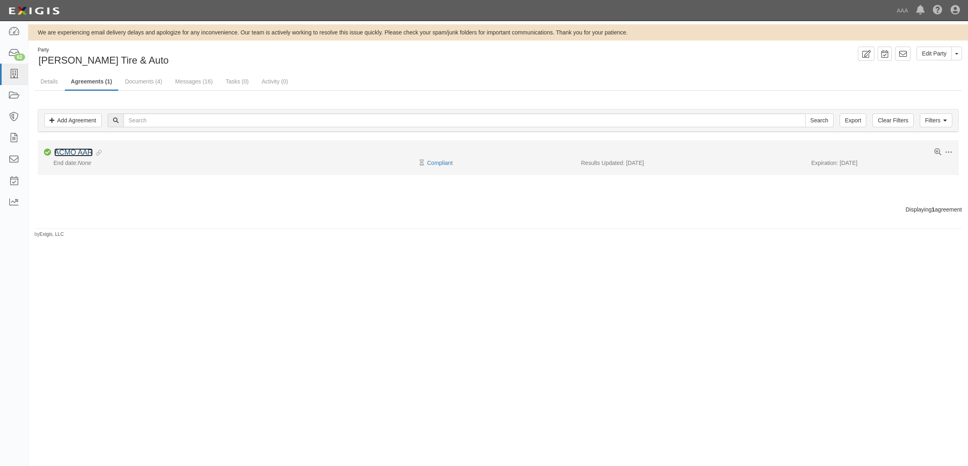
click at [74, 154] on link "ACMO AAR" at bounding box center [73, 152] width 38 height 8
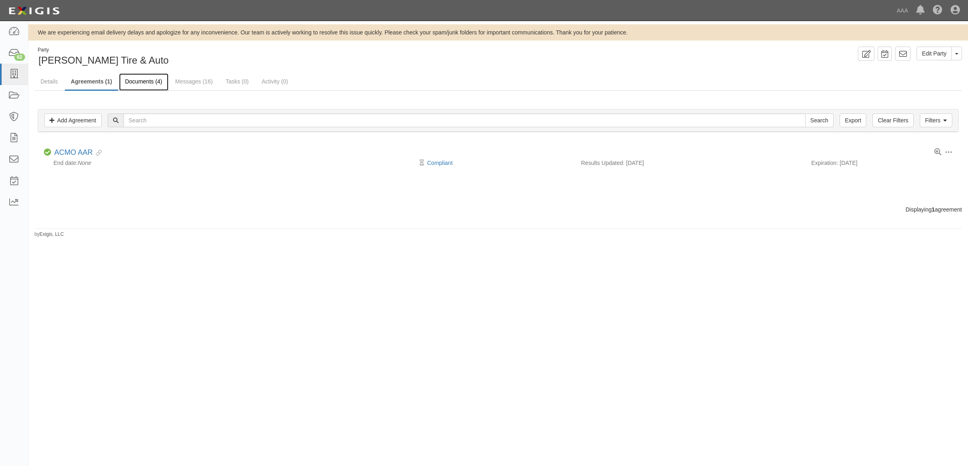
click at [144, 86] on link "Documents (4)" at bounding box center [143, 81] width 49 height 17
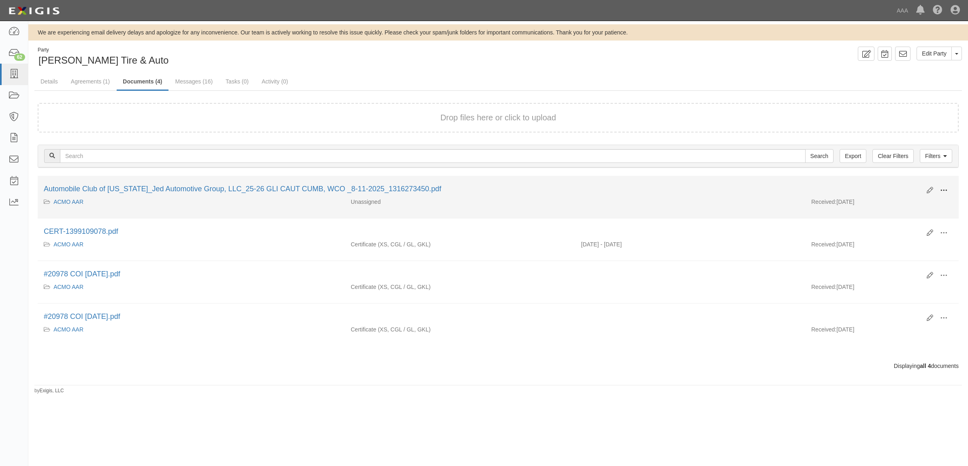
click at [936, 187] on button at bounding box center [944, 191] width 18 height 14
click at [902, 203] on link "View" at bounding box center [904, 202] width 64 height 15
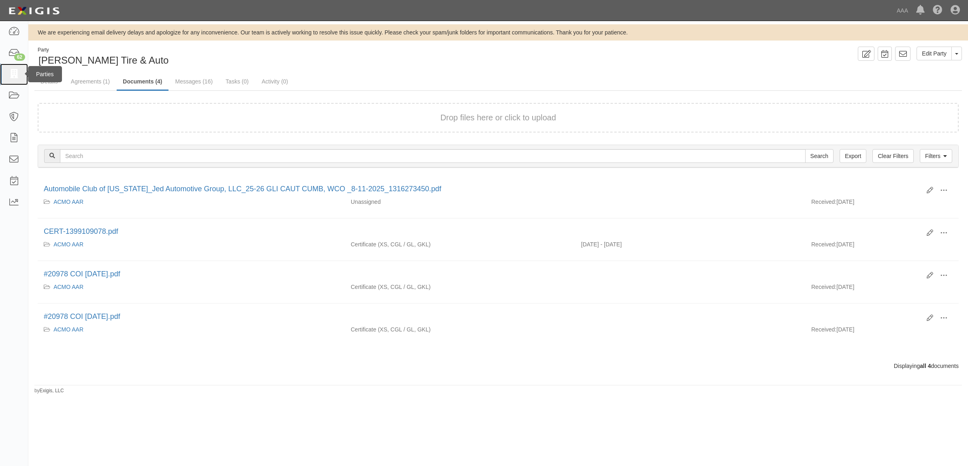
click at [11, 75] on icon at bounding box center [13, 74] width 11 height 9
